Goal: Information Seeking & Learning: Learn about a topic

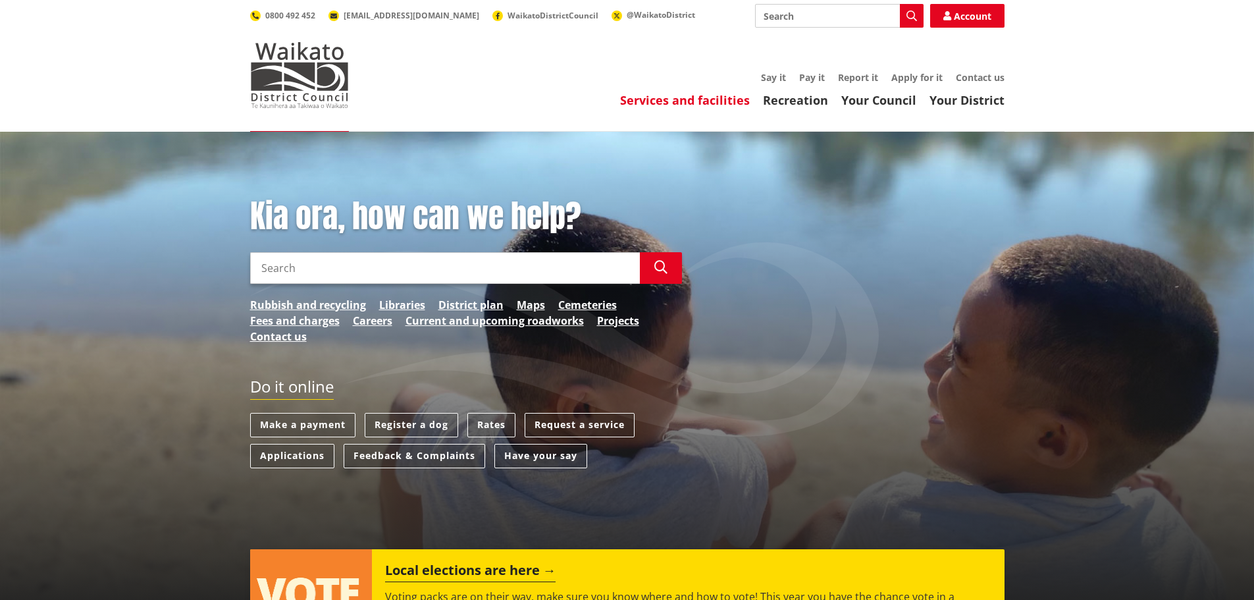
click at [733, 102] on link "Services and facilities" at bounding box center [685, 100] width 130 height 16
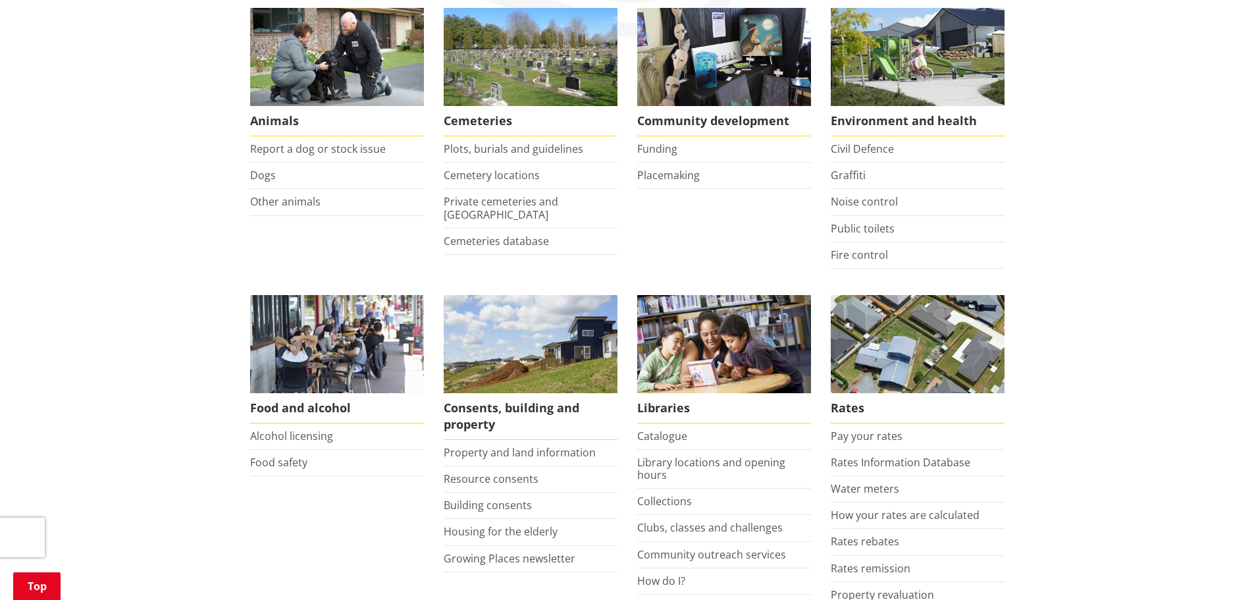
scroll to position [263, 0]
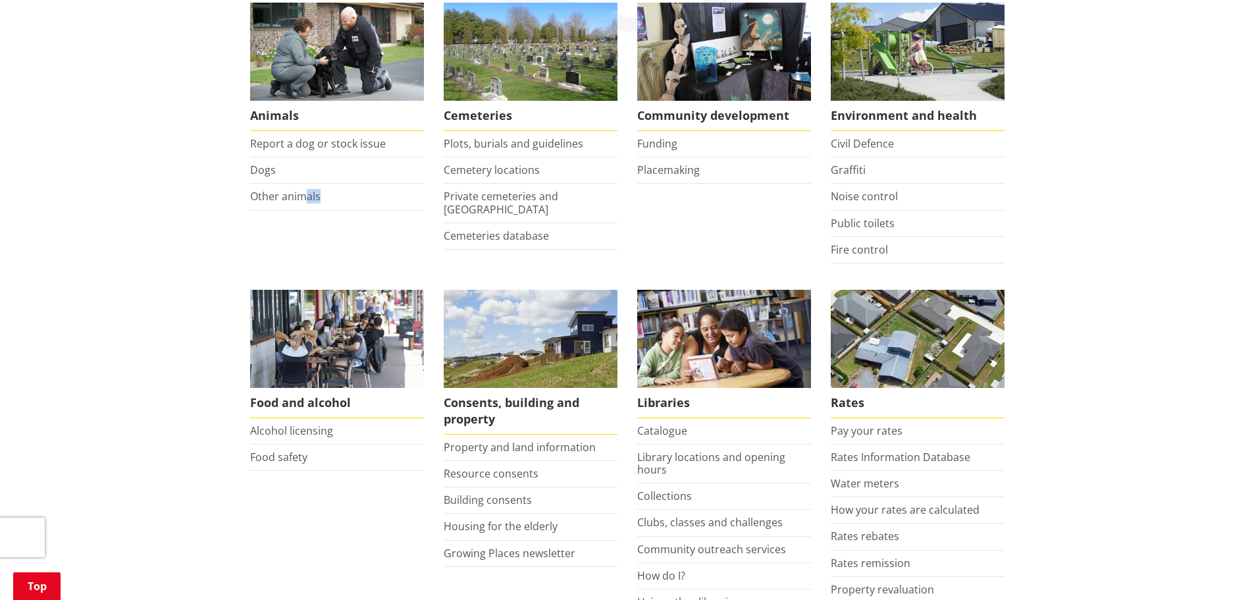
drag, startPoint x: 339, startPoint y: 262, endPoint x: 306, endPoint y: 240, distance: 39.8
click at [306, 240] on li "Animals Report a dog or stock issue Dogs Other animals" at bounding box center [337, 133] width 194 height 261
click at [293, 265] on ul "Animals Report a dog or stock issue Dogs Other animals Cemeteries Plots, burial…" at bounding box center [627, 538] width 774 height 1071
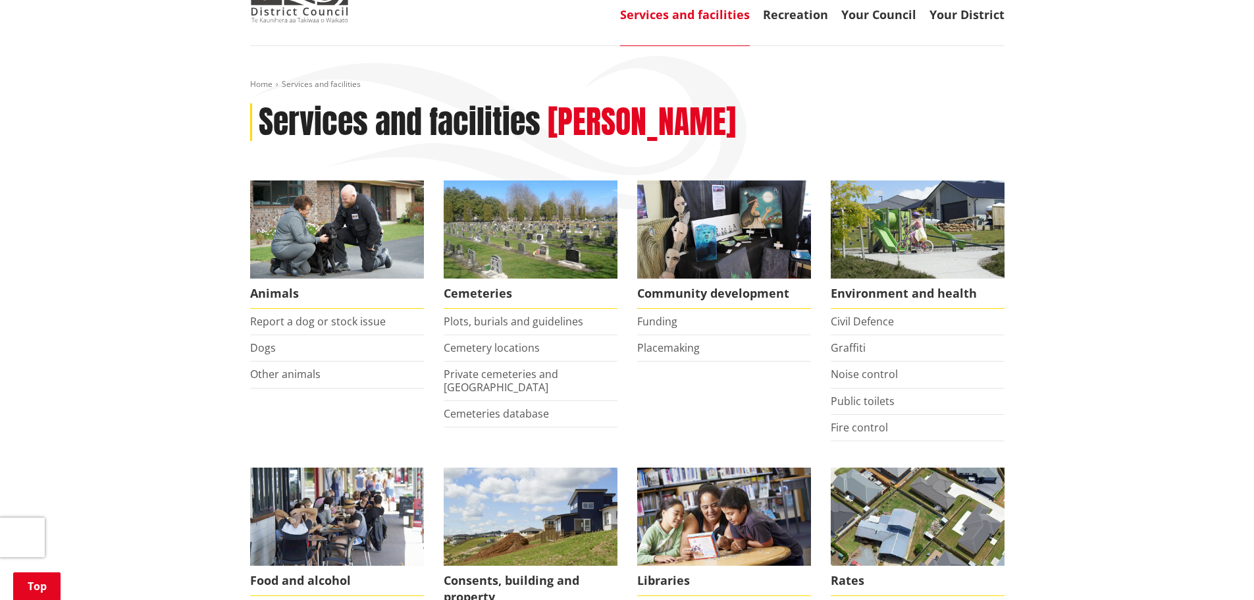
scroll to position [0, 0]
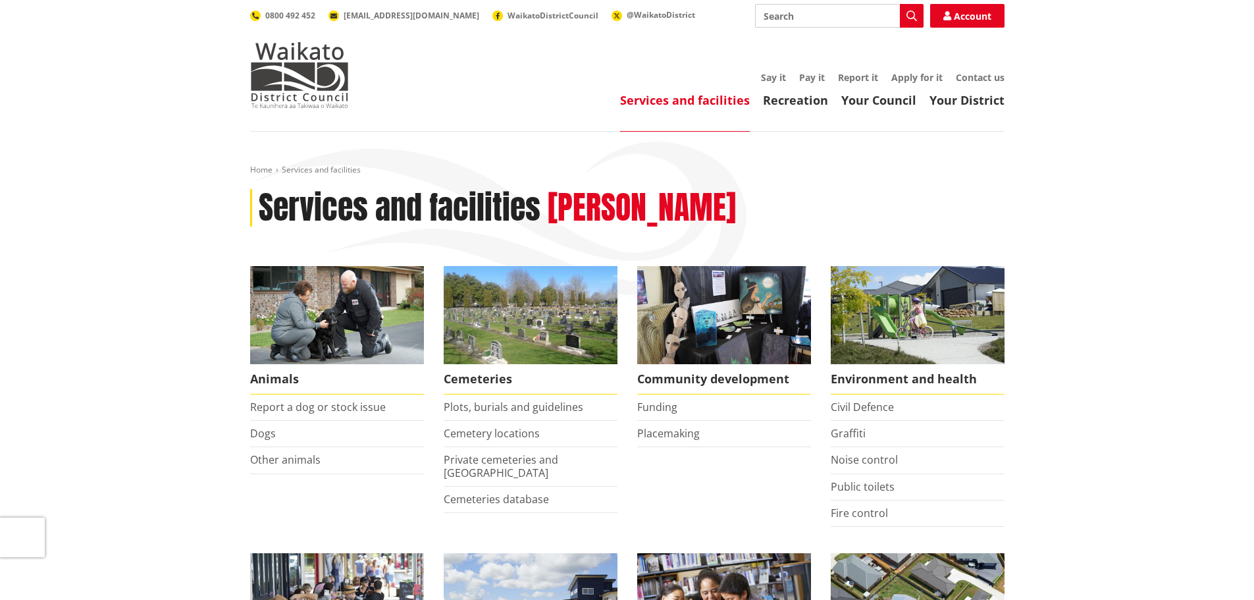
click at [712, 103] on link "Services and facilities" at bounding box center [685, 100] width 130 height 16
click at [789, 103] on link "Recreation" at bounding box center [795, 100] width 65 height 16
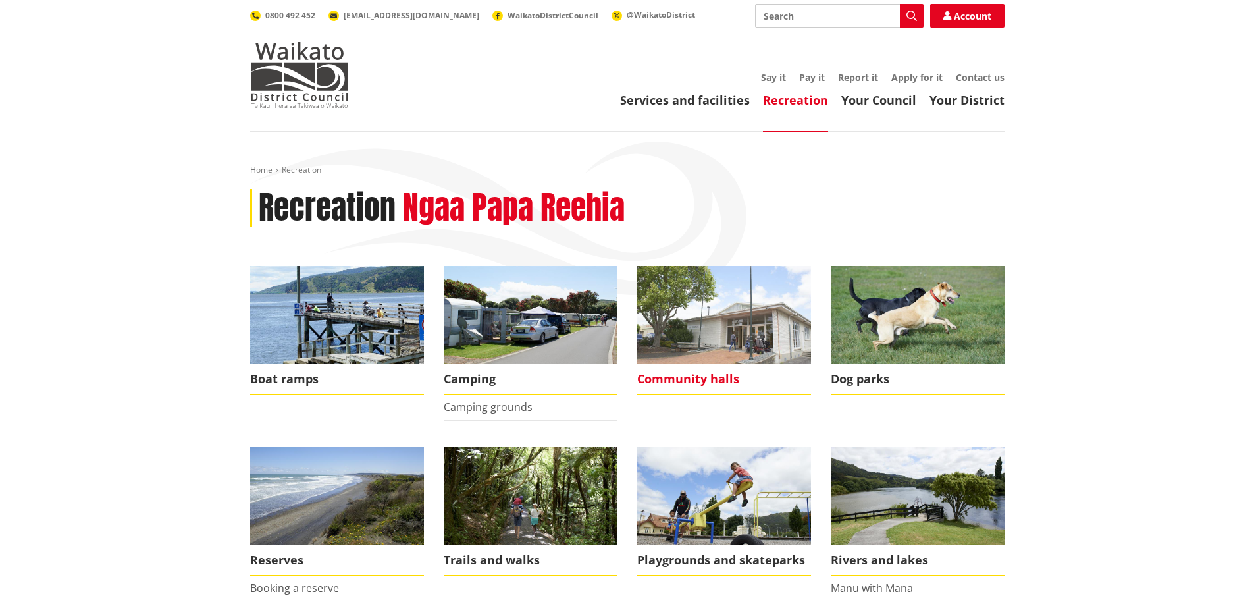
click at [697, 360] on img at bounding box center [724, 315] width 174 height 98
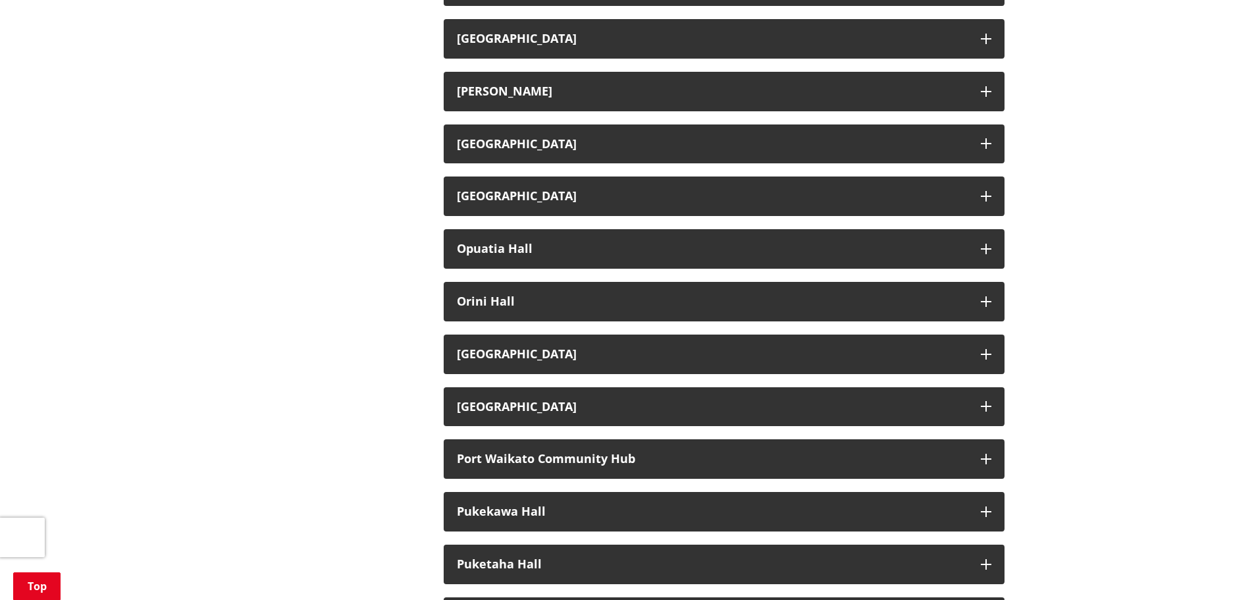
scroll to position [1251, 0]
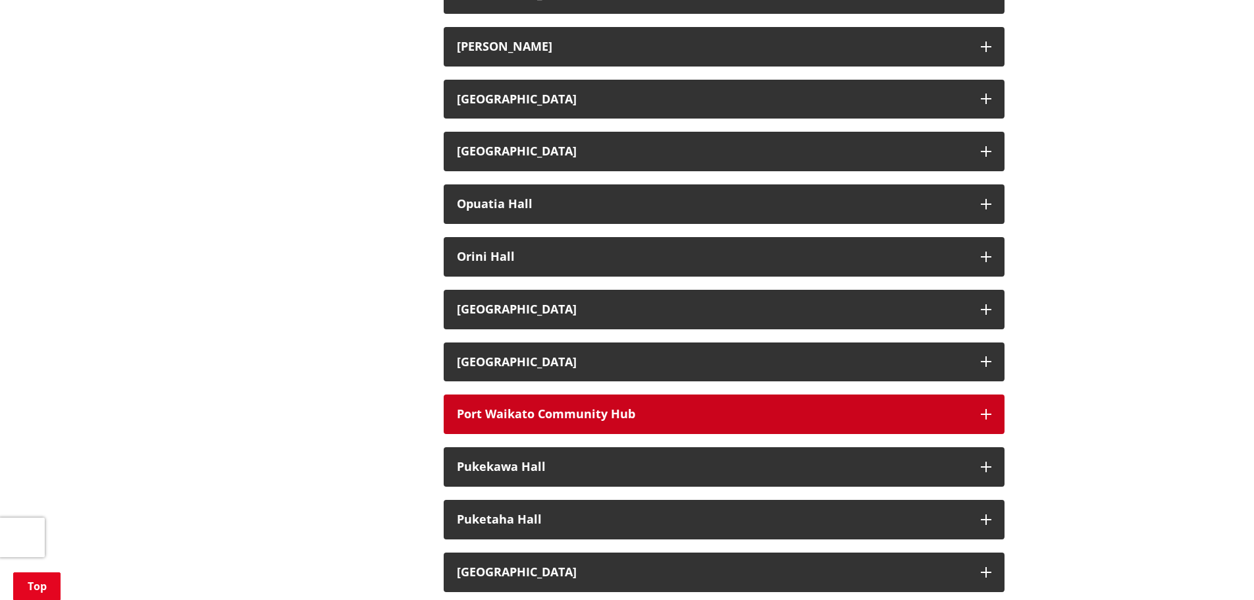
click at [992, 406] on button "Port Waikato Community Hub" at bounding box center [724, 414] width 561 height 40
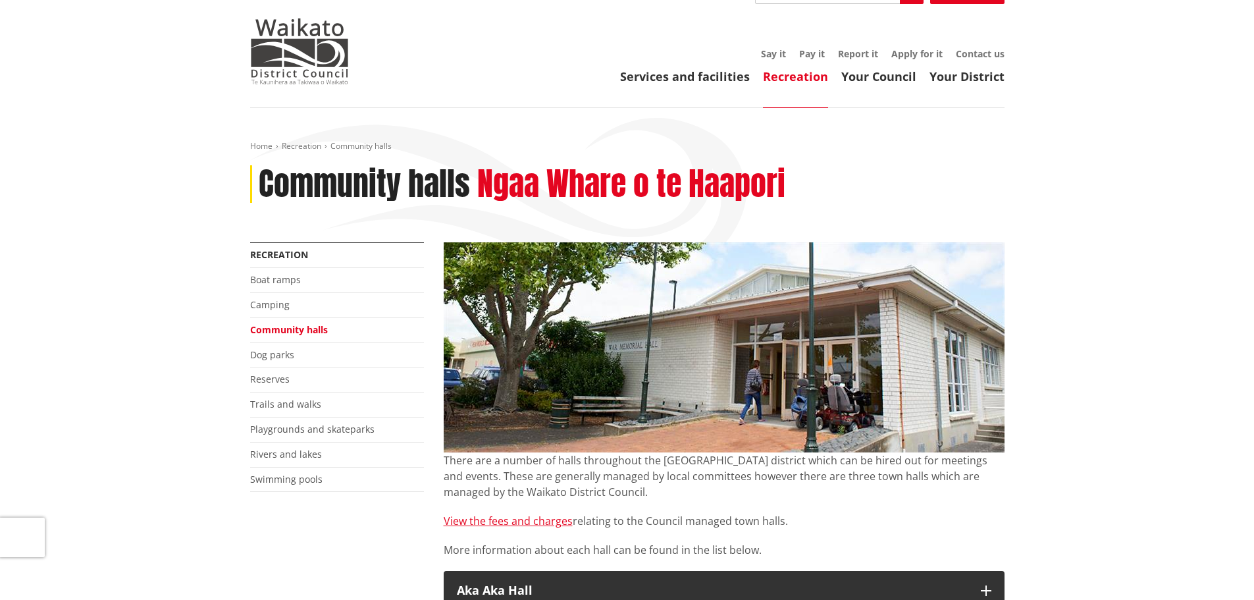
scroll to position [0, 0]
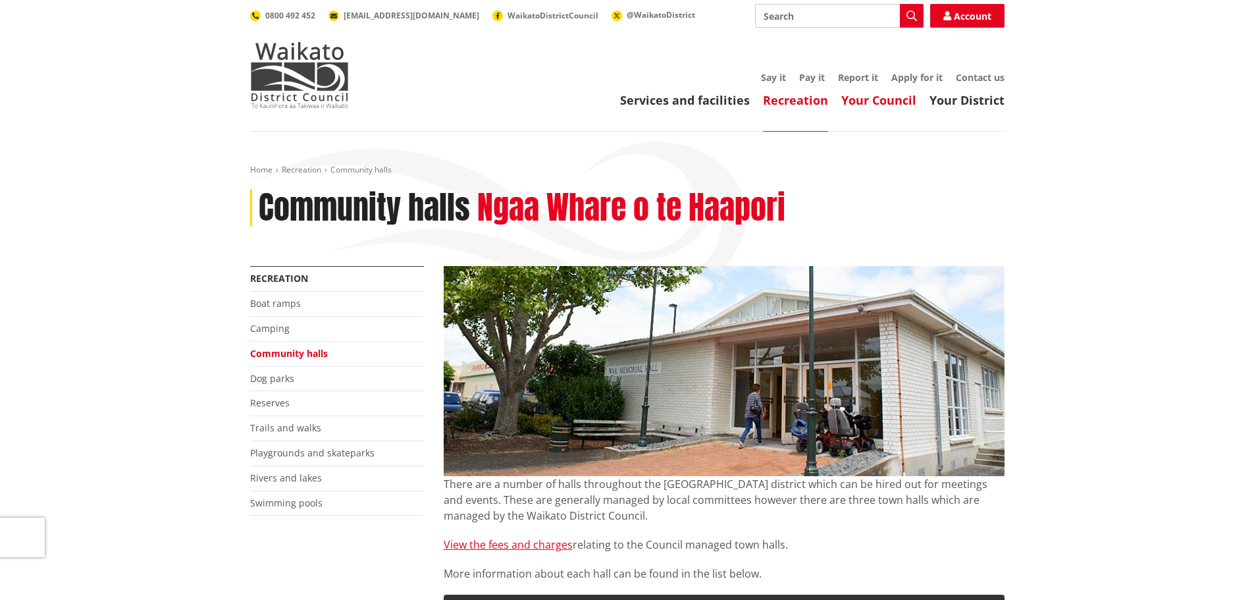
click at [910, 103] on link "Your Council" at bounding box center [878, 100] width 75 height 16
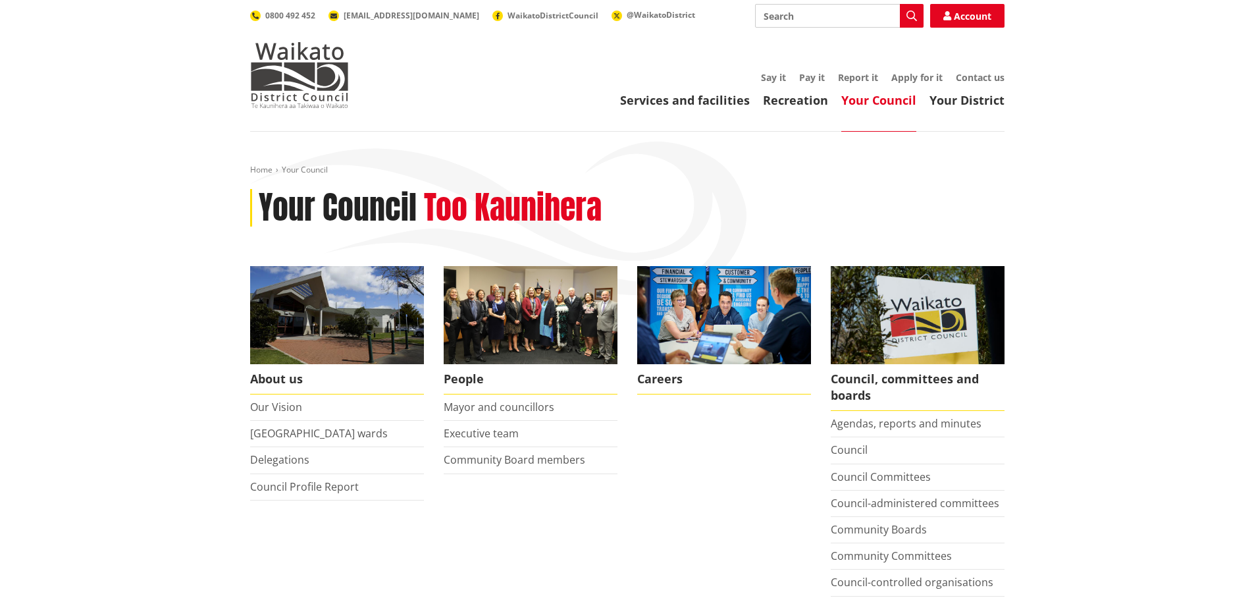
click at [981, 101] on link "Your District" at bounding box center [967, 100] width 75 height 16
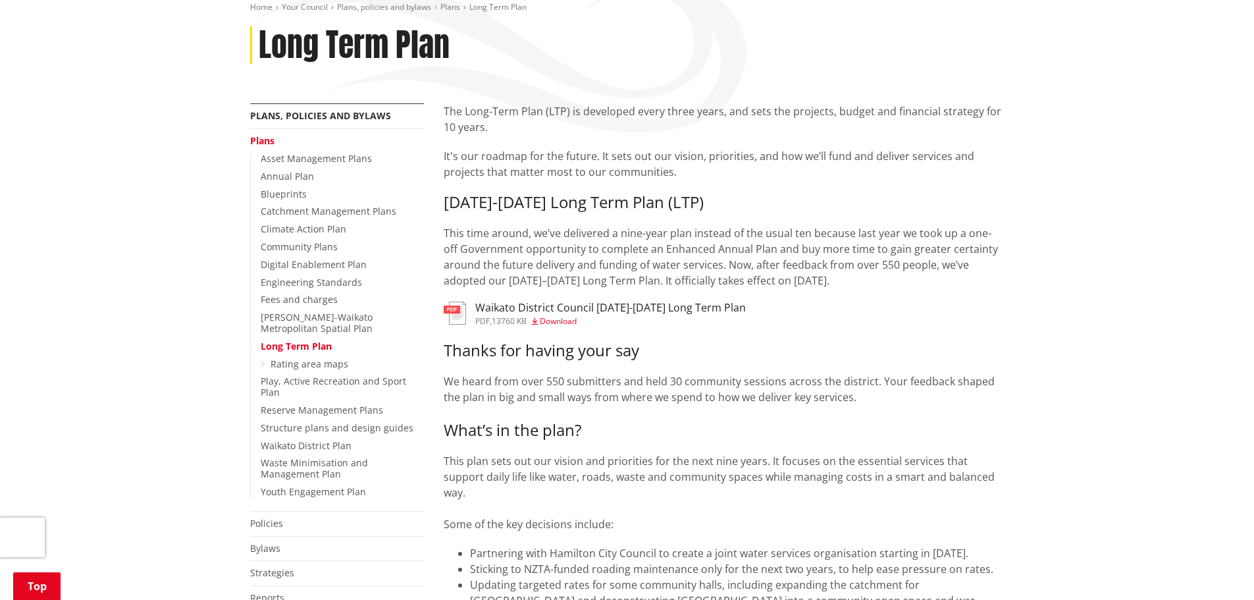
scroll to position [198, 0]
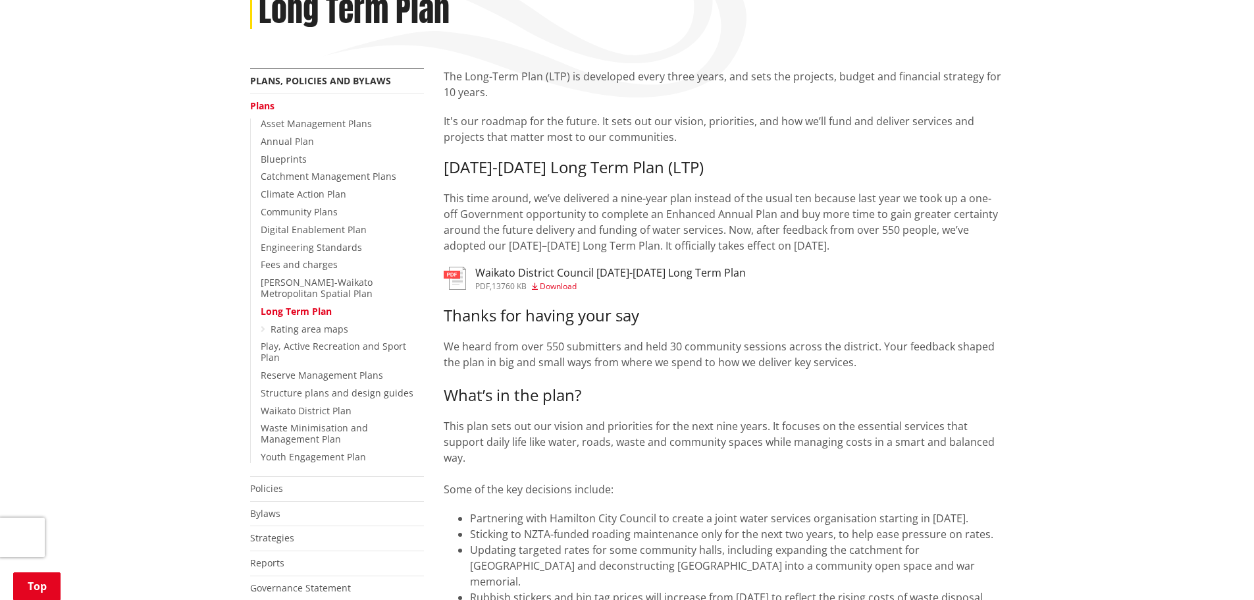
click at [548, 278] on h3 "Waikato District Council [DATE]-[DATE] Long Term Plan" at bounding box center [610, 273] width 271 height 13
